Goal: Information Seeking & Learning: Compare options

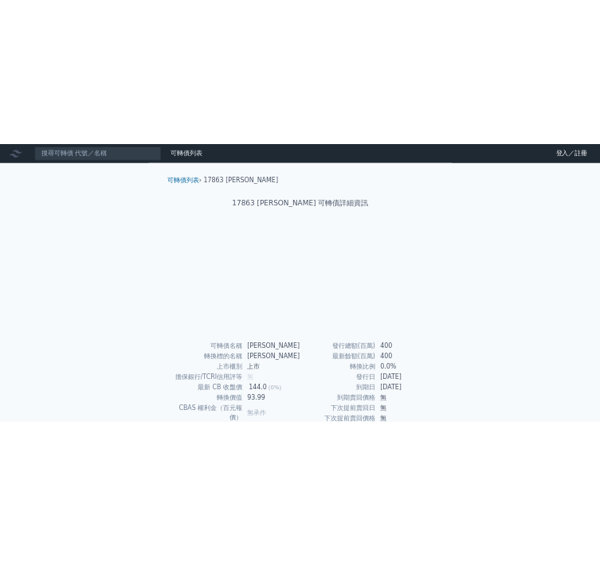
scroll to position [159, 0]
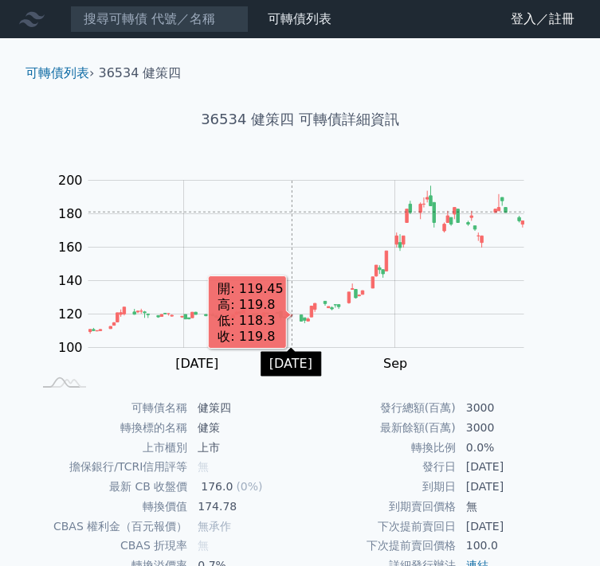
scroll to position [159, 0]
